Goal: Information Seeking & Learning: Learn about a topic

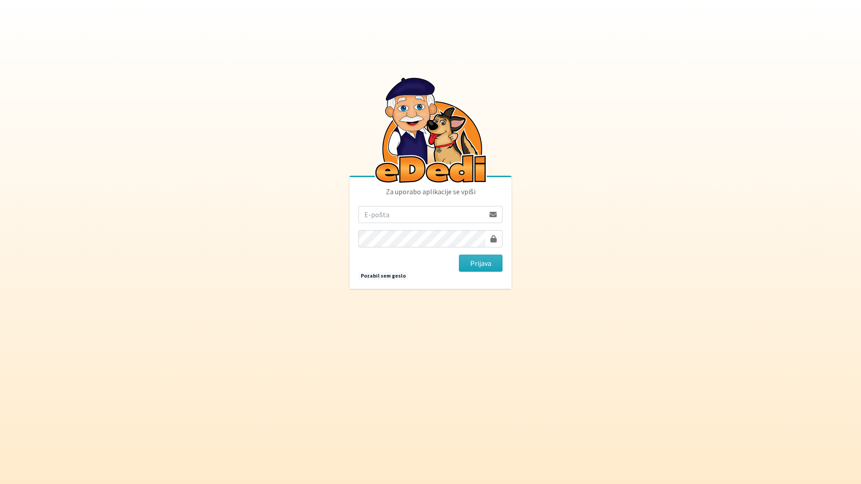
drag, startPoint x: 0, startPoint y: 0, endPoint x: 392, endPoint y: 216, distance: 447.7
click at [392, 216] on input "email" at bounding box center [421, 214] width 126 height 17
type input "[EMAIL_ADDRESS][DOMAIN_NAME]"
click at [459, 254] on button "Prijava" at bounding box center [481, 262] width 44 height 17
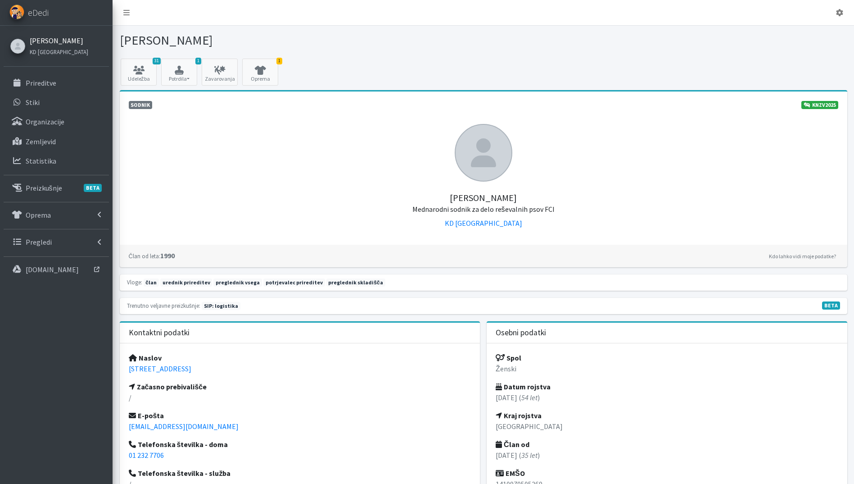
click at [45, 37] on link "Katja Skulj" at bounding box center [59, 40] width 59 height 11
click at [41, 82] on p "Prireditve" at bounding box center [41, 82] width 31 height 9
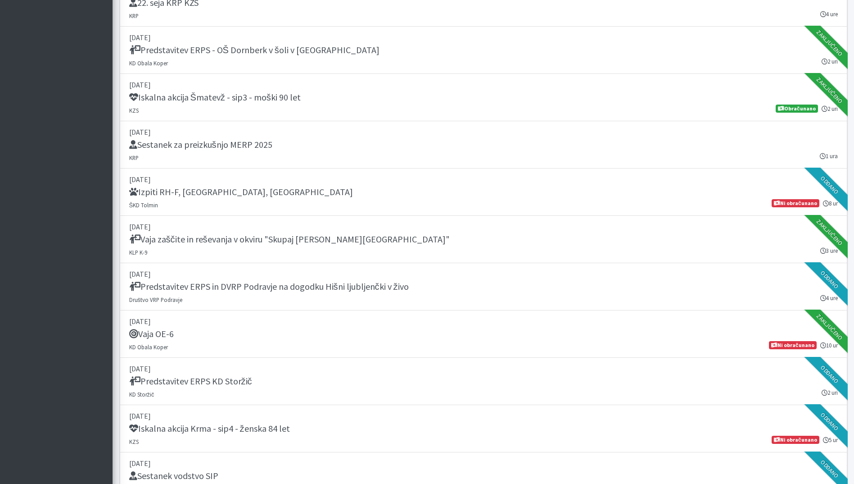
scroll to position [1080, 0]
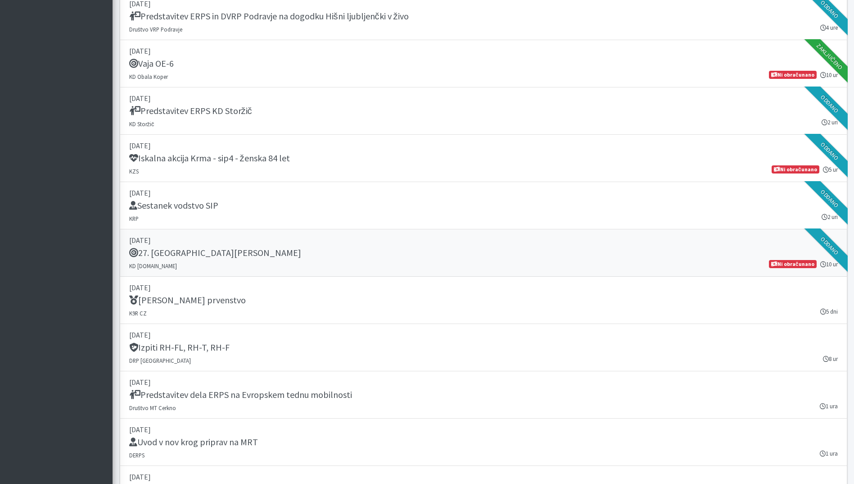
click at [272, 258] on div "27. Memorial Boža Talana" at bounding box center [483, 253] width 709 height 13
click at [407, 199] on link "10. september 2025 Sestanek vodstvo SIP KRP 2 uri Oddano" at bounding box center [484, 205] width 728 height 47
click at [375, 110] on div "Predstavitev ERPS KD Storžič" at bounding box center [483, 111] width 709 height 13
click at [348, 154] on div "Iskalna akcija Krma - sip4 - ženska 84 let" at bounding box center [483, 159] width 709 height 13
click at [423, 16] on div "Predstavitev ERPS in DVRP Podravje na dogodku Hišni ljubljenčki v živo" at bounding box center [483, 17] width 709 height 13
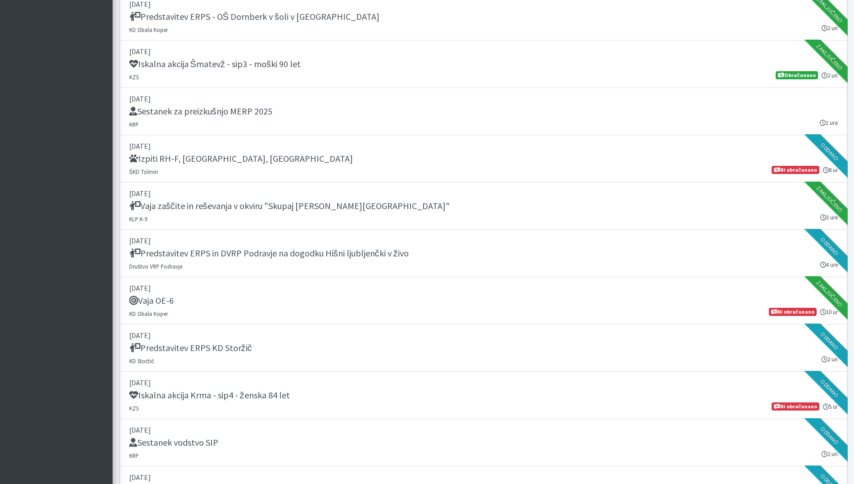
scroll to position [818, 0]
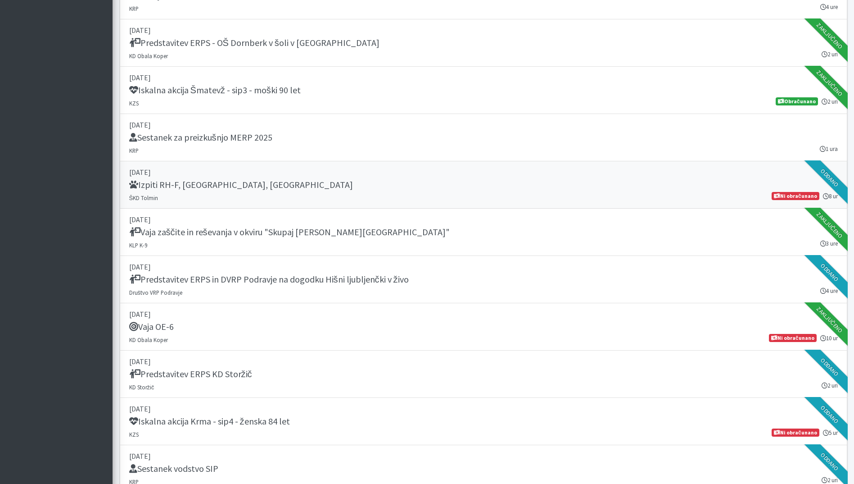
click at [379, 191] on div "Izpiti RH-F, FL, MT" at bounding box center [483, 185] width 709 height 13
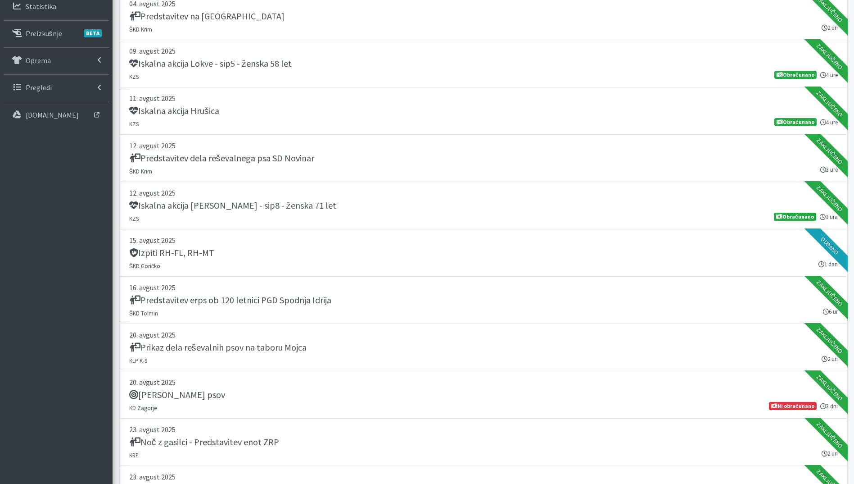
scroll to position [7, 0]
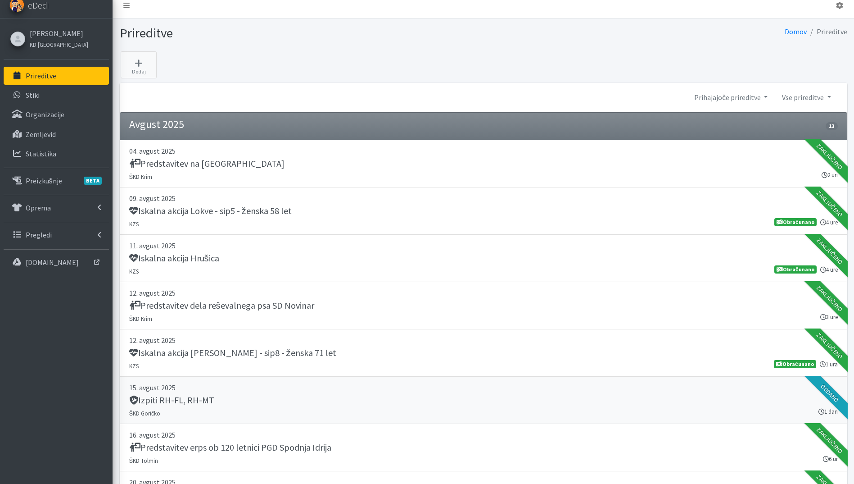
click at [268, 403] on div "Izpiti RH-FL, RH-MT" at bounding box center [483, 400] width 709 height 13
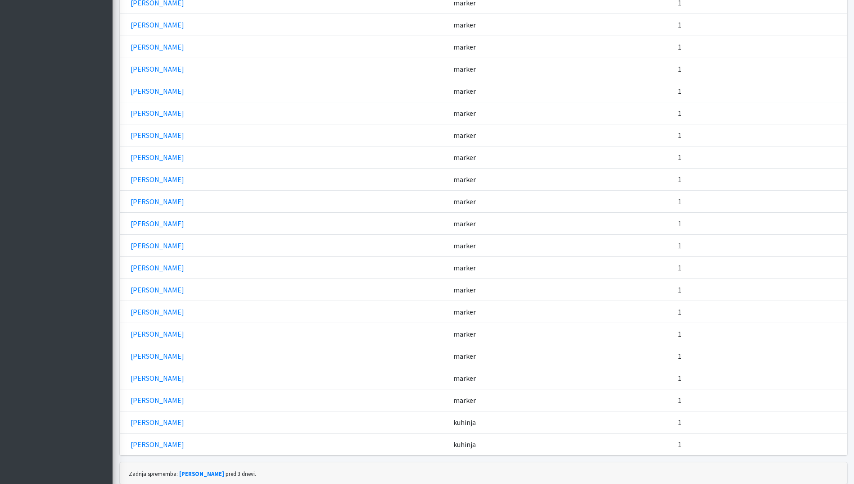
scroll to position [2288, 0]
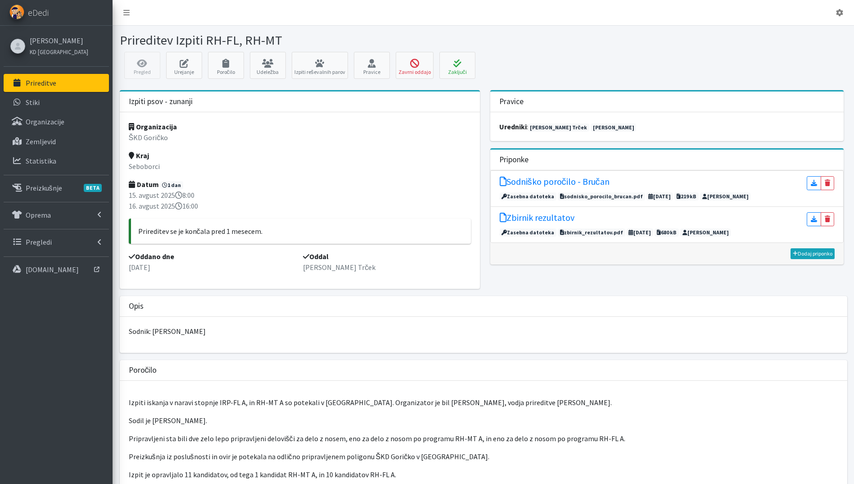
click at [83, 78] on link "Prireditve" at bounding box center [56, 83] width 105 height 18
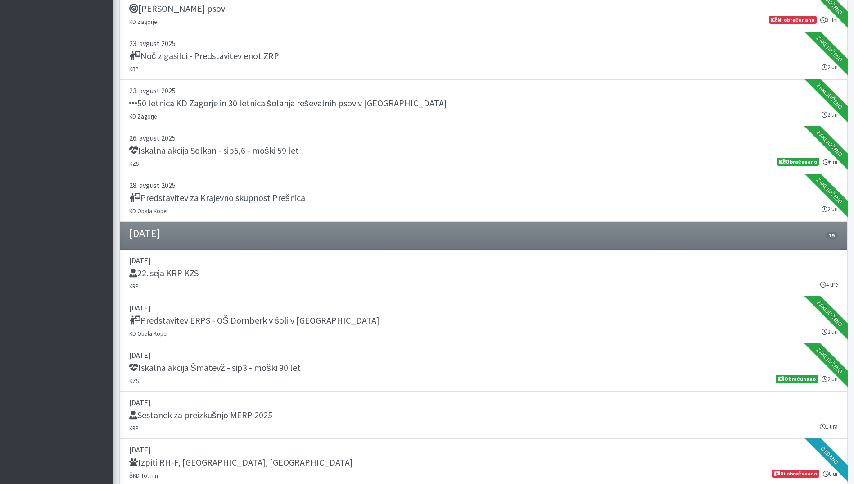
scroll to position [1080, 0]
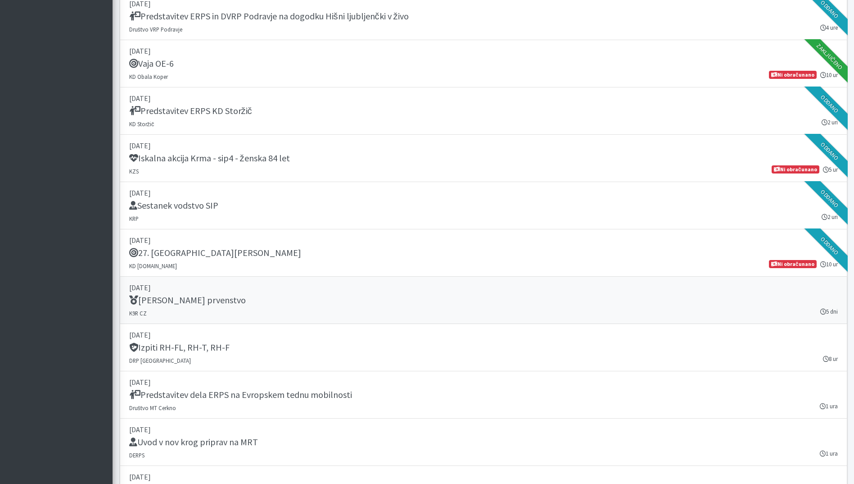
click at [349, 298] on div "IRO Svetovno prvenstvo" at bounding box center [483, 300] width 709 height 13
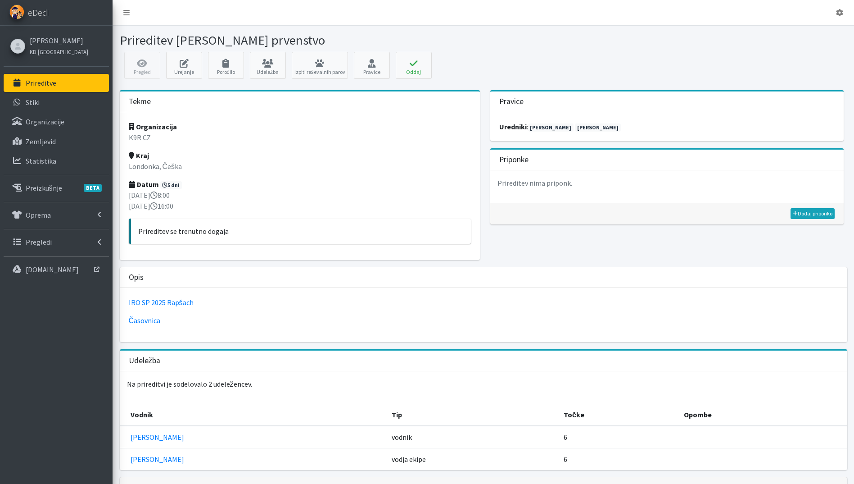
click at [35, 84] on p "Prireditve" at bounding box center [41, 82] width 31 height 9
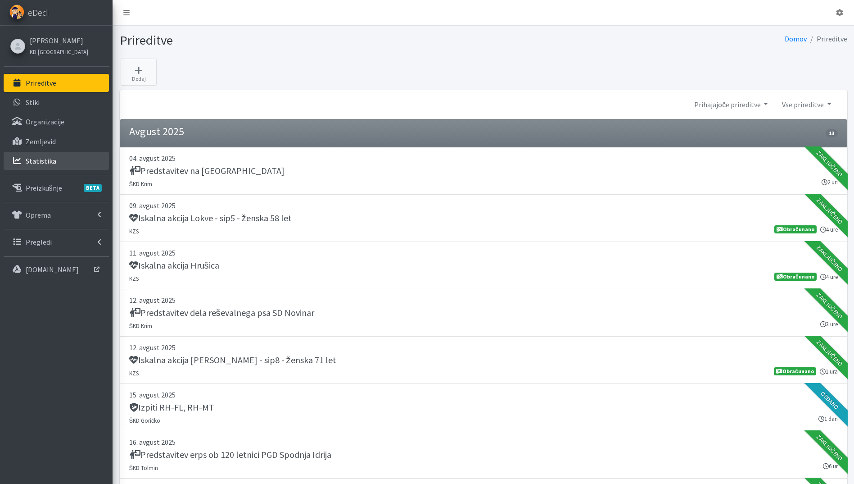
click at [57, 161] on link "Statistika" at bounding box center [56, 161] width 105 height 18
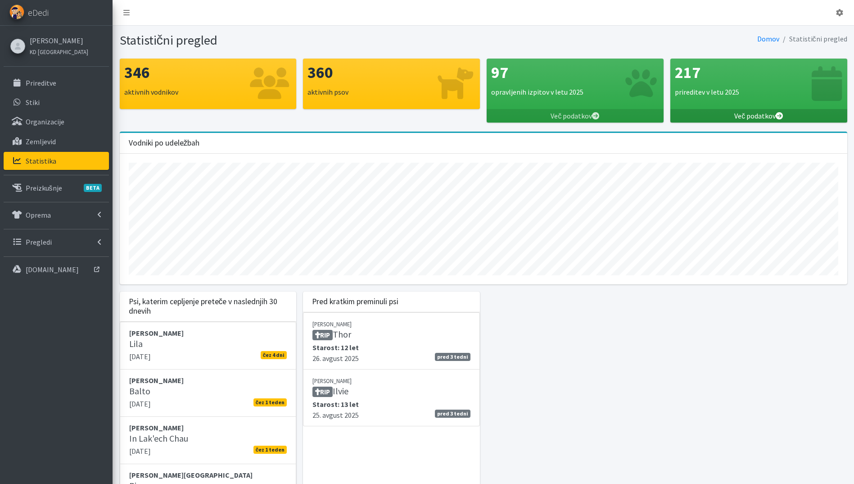
click at [770, 113] on link "Več podatkov" at bounding box center [758, 116] width 177 height 14
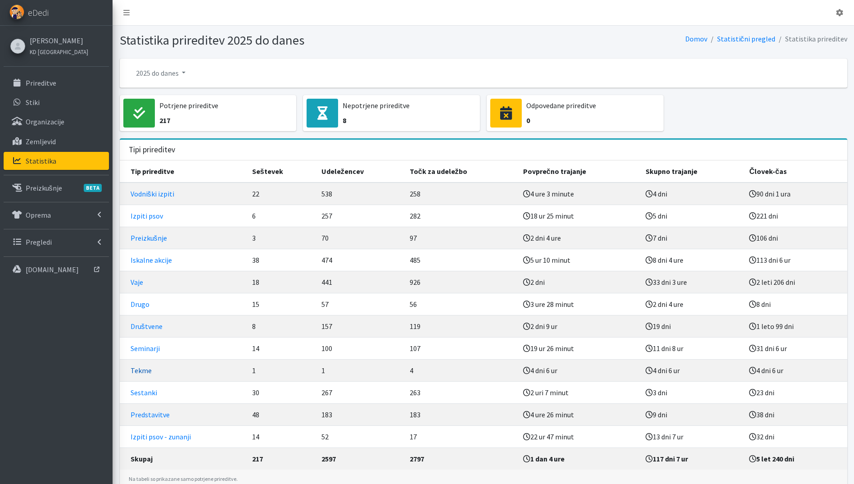
click at [148, 370] on link "Tekme" at bounding box center [141, 370] width 21 height 9
click at [53, 39] on link "[PERSON_NAME]" at bounding box center [59, 40] width 59 height 11
